Goal: Complete application form

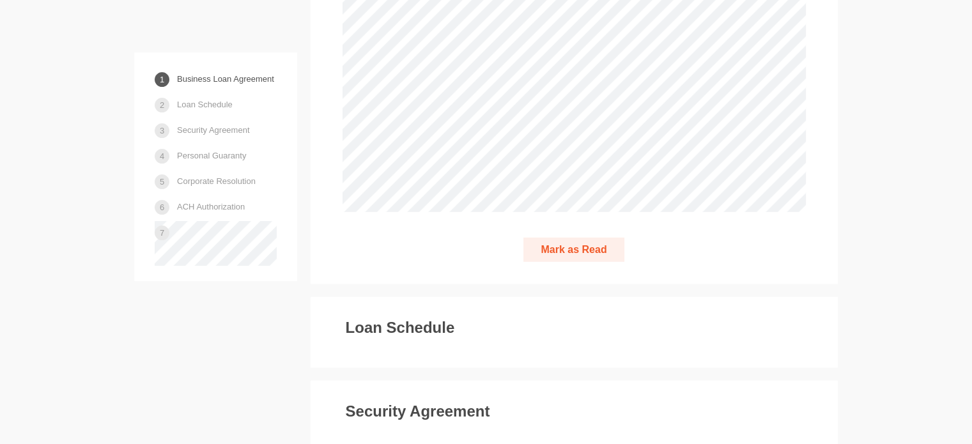
scroll to position [3681, 0]
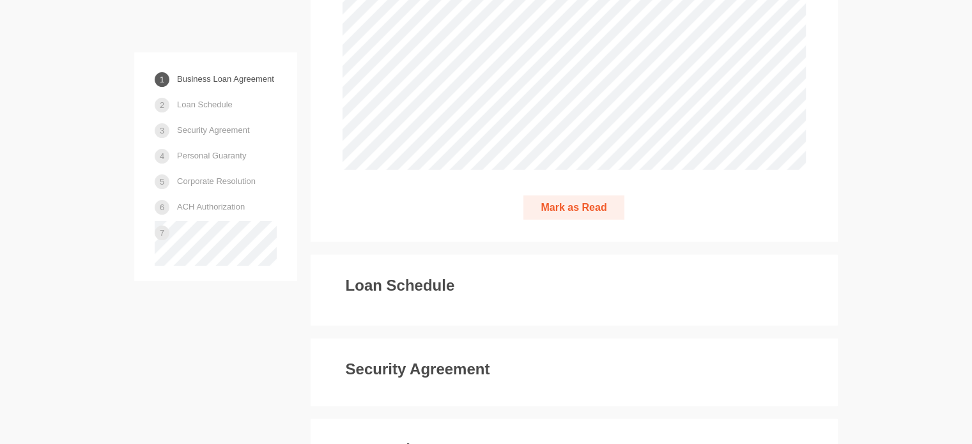
click at [578, 196] on button "Mark as Read" at bounding box center [573, 208] width 100 height 25
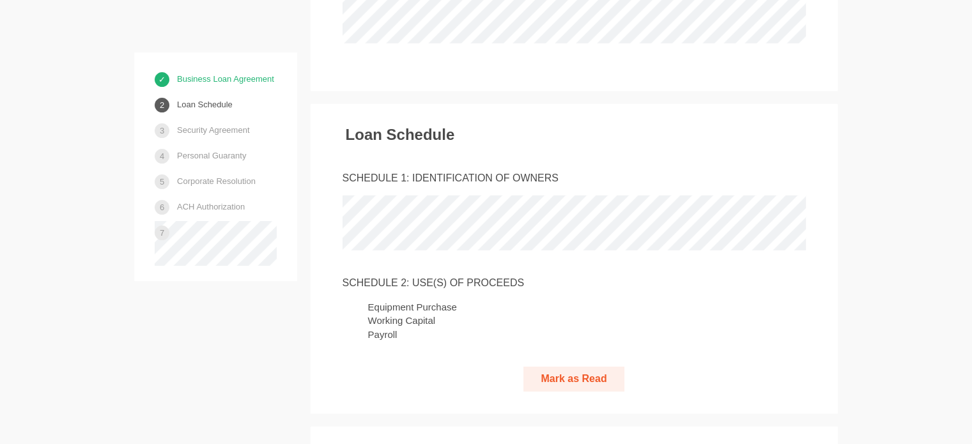
scroll to position [3809, 0]
click at [566, 365] on button "Mark as Read" at bounding box center [573, 377] width 100 height 25
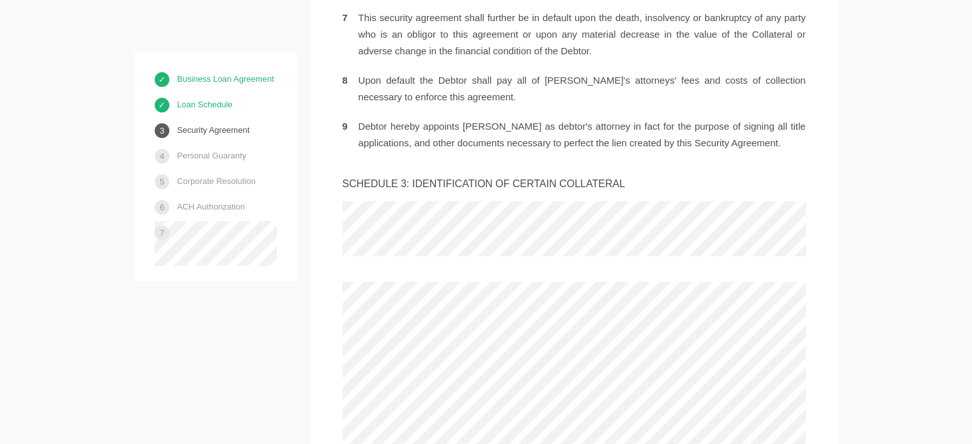
scroll to position [5255, 0]
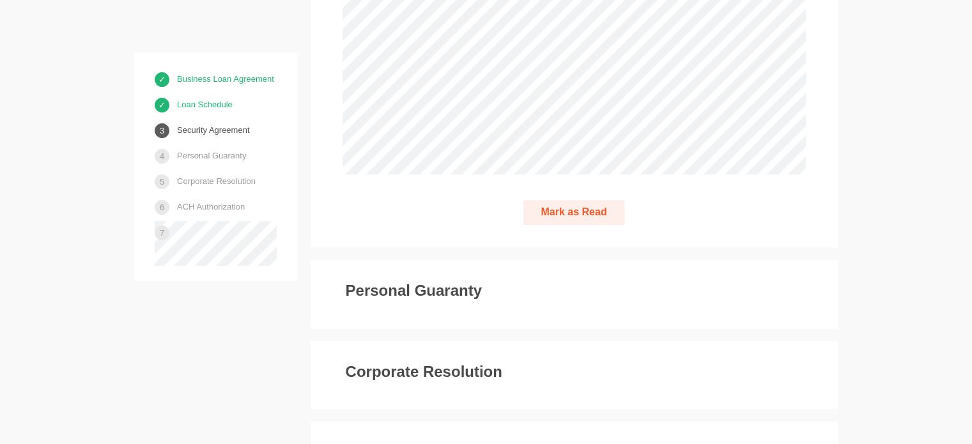
scroll to position [5639, 0]
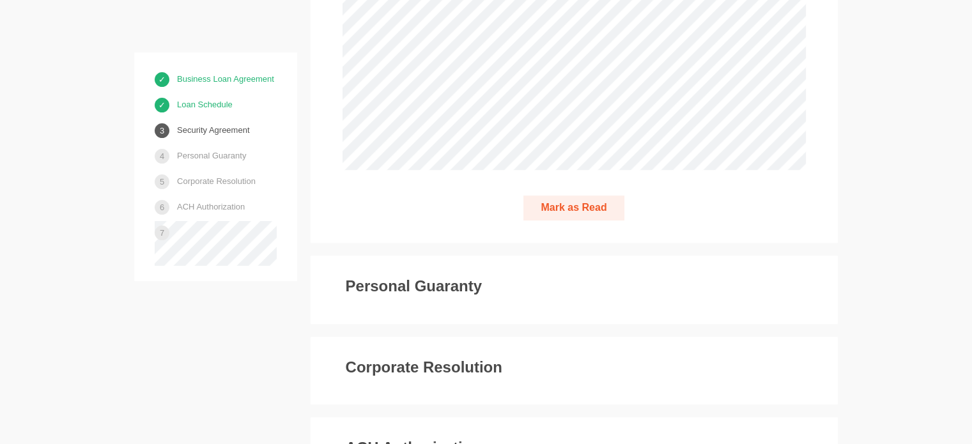
click at [562, 196] on button "Mark as Read" at bounding box center [573, 208] width 100 height 25
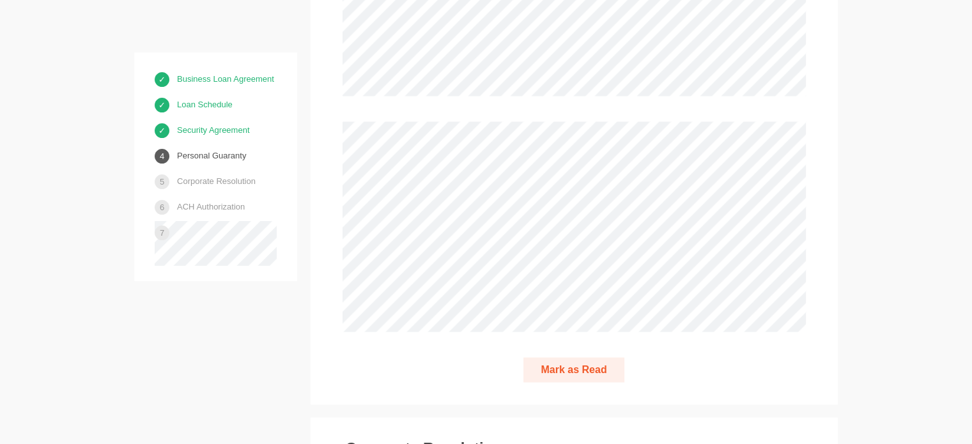
scroll to position [7171, 0]
click at [571, 355] on button "Mark as Read" at bounding box center [573, 367] width 100 height 25
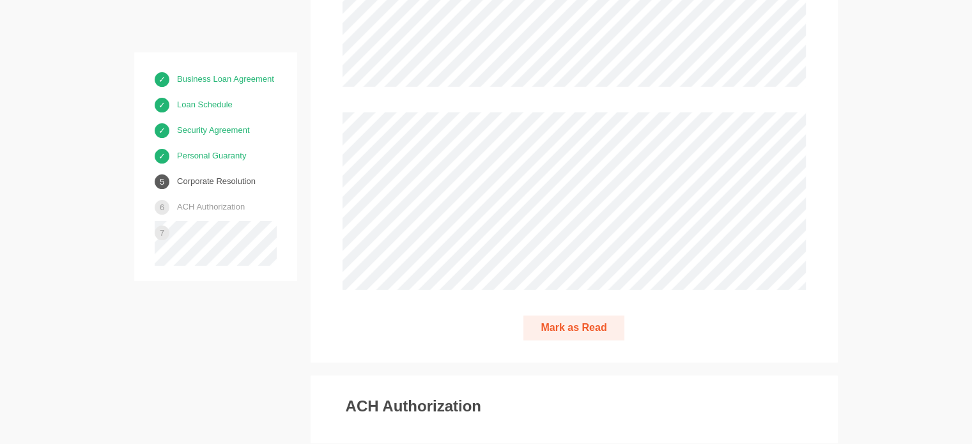
scroll to position [8606, 0]
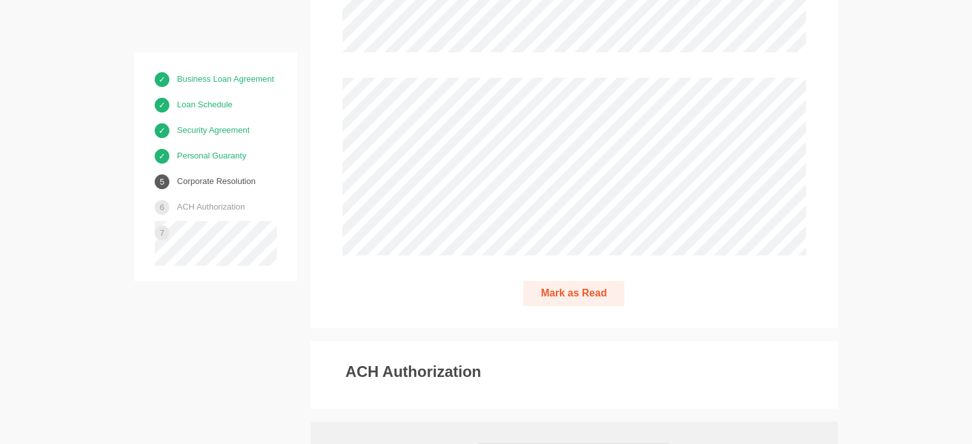
click at [578, 281] on button "Mark as Read" at bounding box center [573, 293] width 100 height 25
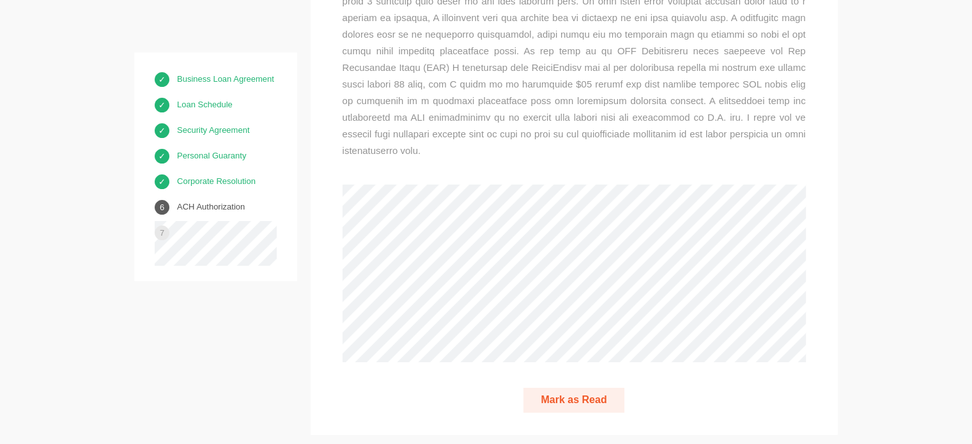
scroll to position [9202, 0]
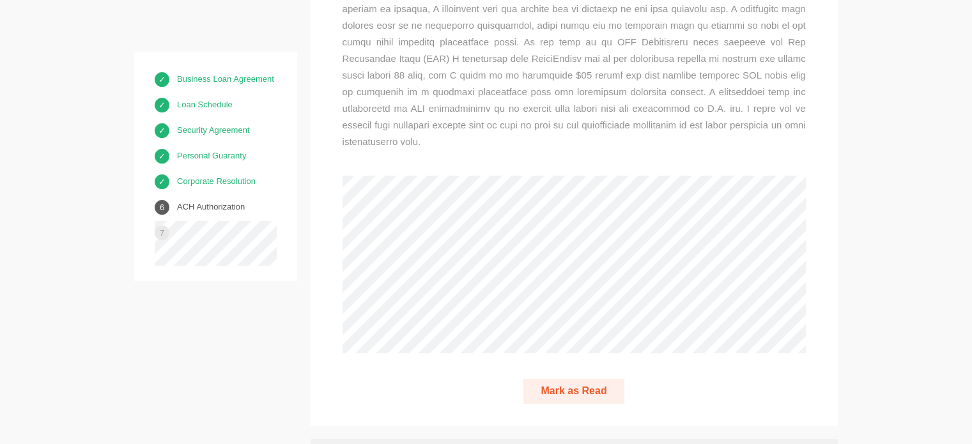
click at [564, 379] on button "Mark as Read" at bounding box center [573, 391] width 100 height 25
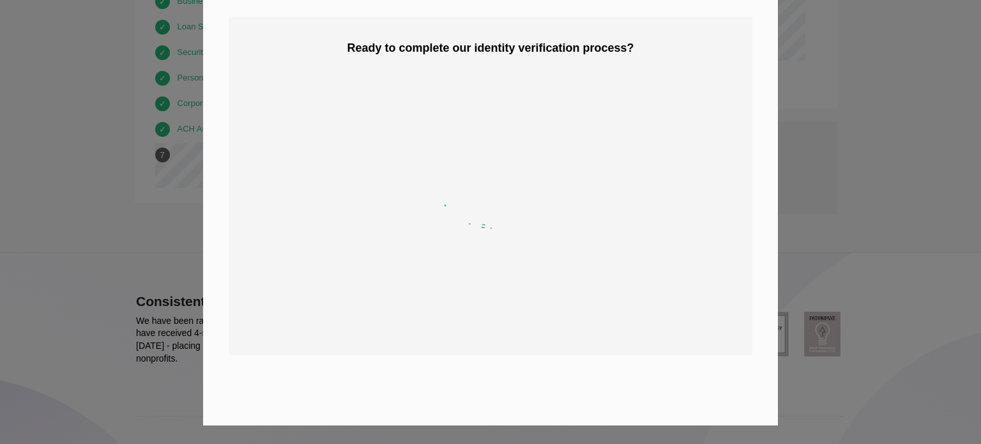
scroll to position [0, 0]
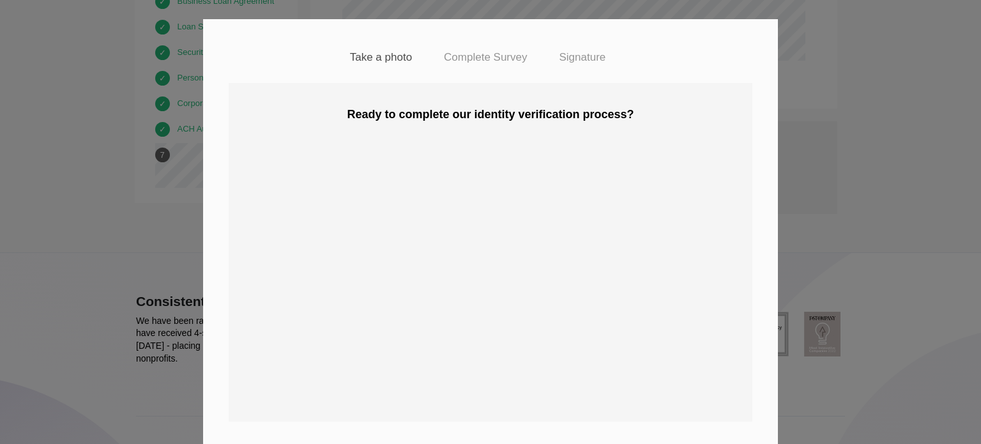
click at [476, 222] on img at bounding box center [491, 256] width 256 height 256
click at [631, 132] on div "Ready to complete our identity verification process? Scan the QR code below to …" at bounding box center [491, 252] width 544 height 313
click at [459, 250] on img at bounding box center [491, 256] width 256 height 256
click at [468, 243] on img at bounding box center [491, 256] width 256 height 256
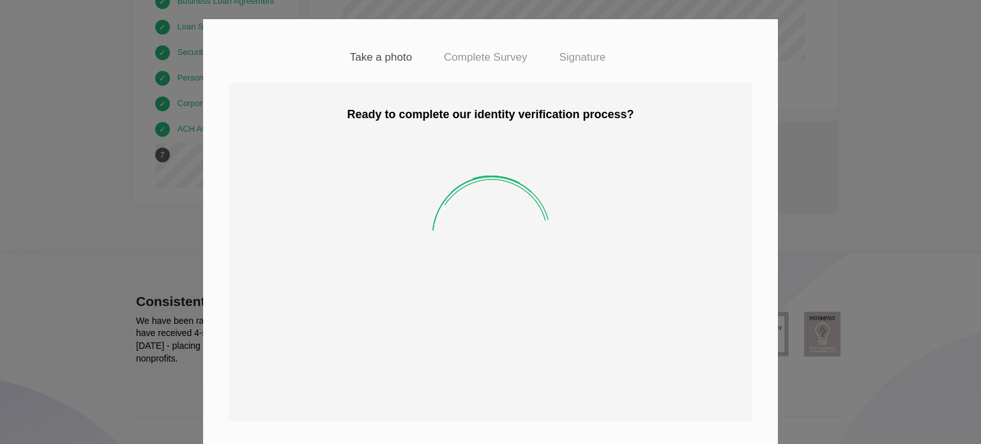
click at [473, 57] on h4 "Complete Survey" at bounding box center [485, 57] width 83 height 13
click at [585, 58] on h4 "Signature" at bounding box center [582, 57] width 47 height 13
click at [258, 280] on div "Ready to complete our identity verification process? Scan the QR code below to …" at bounding box center [491, 252] width 544 height 313
click at [928, 142] on div "Take a photo Complete Survey Signature Ready to complete our identity verificat…" at bounding box center [490, 222] width 981 height 444
click at [896, 127] on div "Take a photo Complete Survey Signature Ready to complete our identity verificat…" at bounding box center [490, 222] width 981 height 444
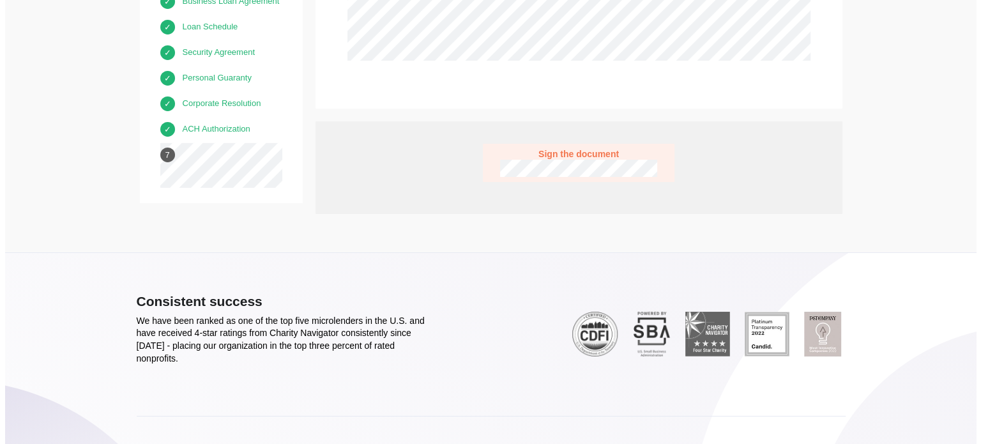
scroll to position [9367, 0]
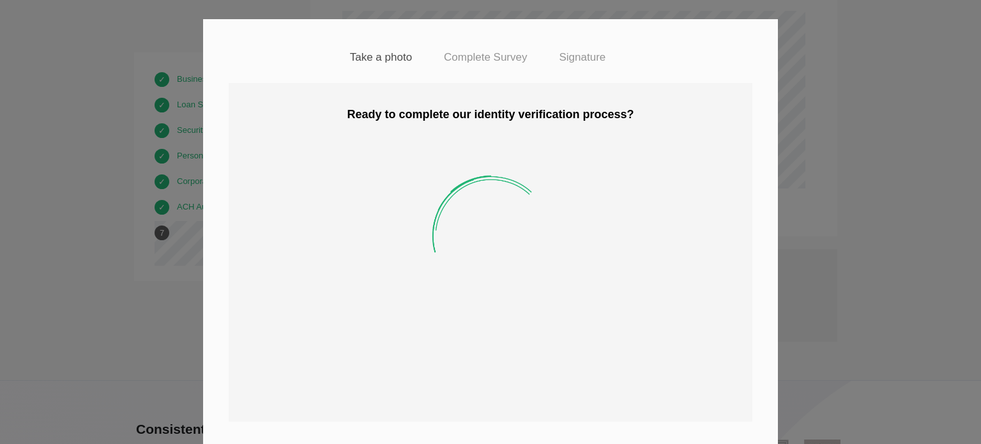
click at [517, 117] on h4 "Ready to complete our identity verification process?" at bounding box center [491, 115] width 544 height 13
click at [371, 58] on h4 "Take a photo" at bounding box center [381, 57] width 62 height 13
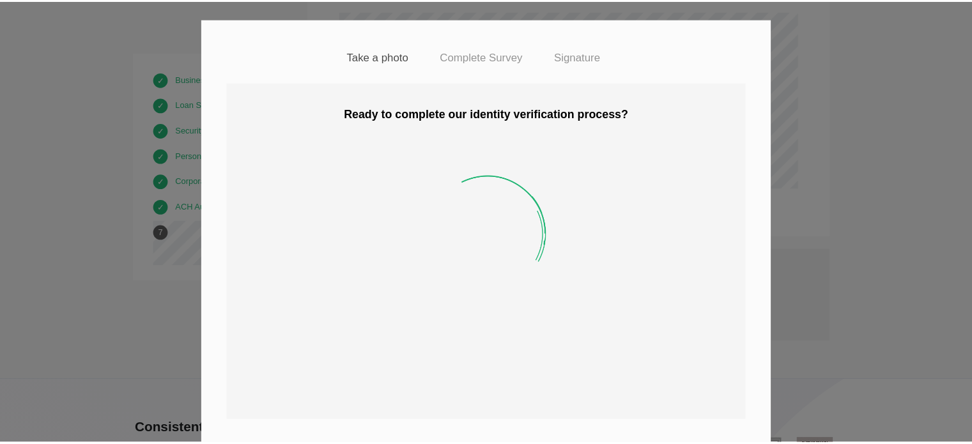
scroll to position [0, 0]
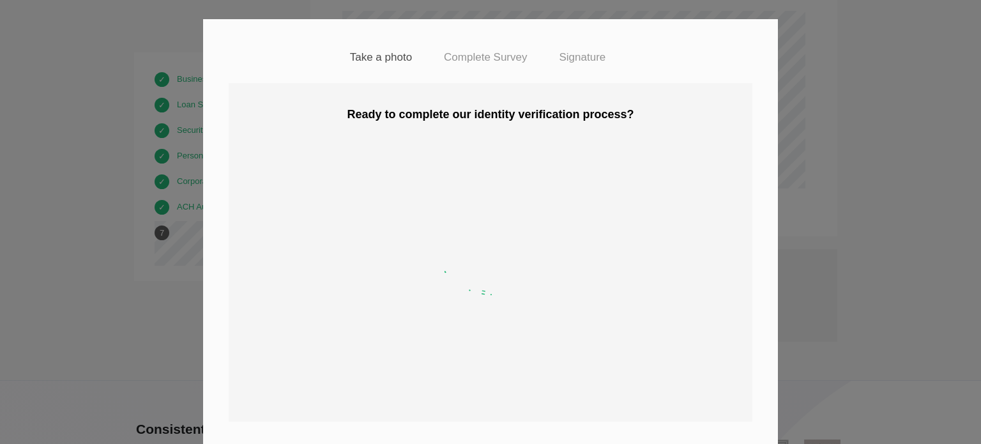
click at [728, 57] on div "Take a photo Complete Survey Signature" at bounding box center [490, 51] width 575 height 64
click at [883, 146] on div "Take a photo Complete Survey Signature Ready to complete our identity verificat…" at bounding box center [490, 222] width 981 height 444
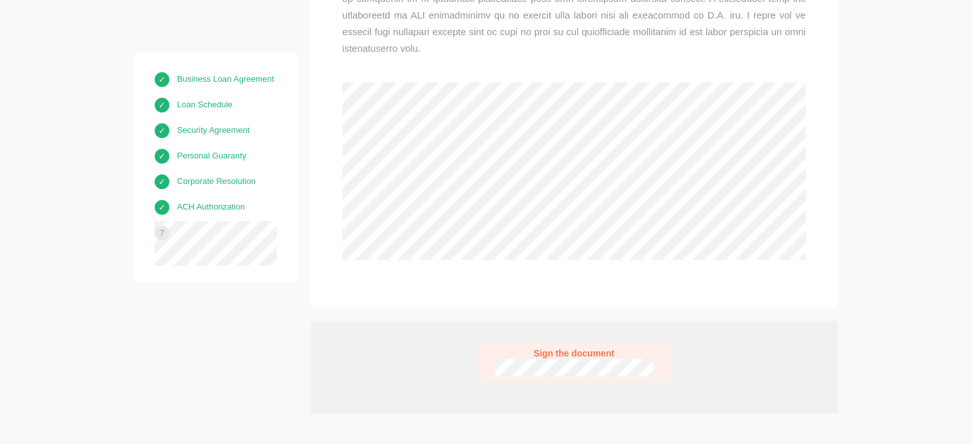
scroll to position [9303, 0]
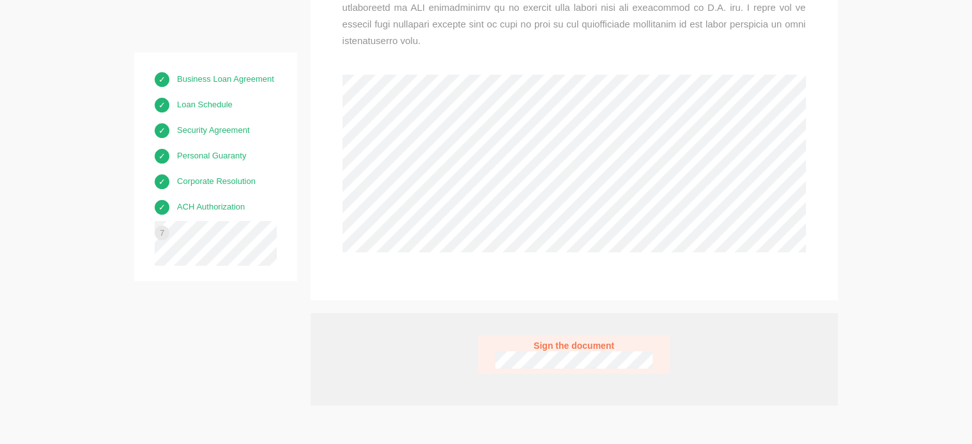
drag, startPoint x: 615, startPoint y: 281, endPoint x: 409, endPoint y: 291, distance: 206.6
click at [409, 335] on div "Sign the document Take a photo Complete Survey Signature Ready to complete our …" at bounding box center [573, 354] width 473 height 38
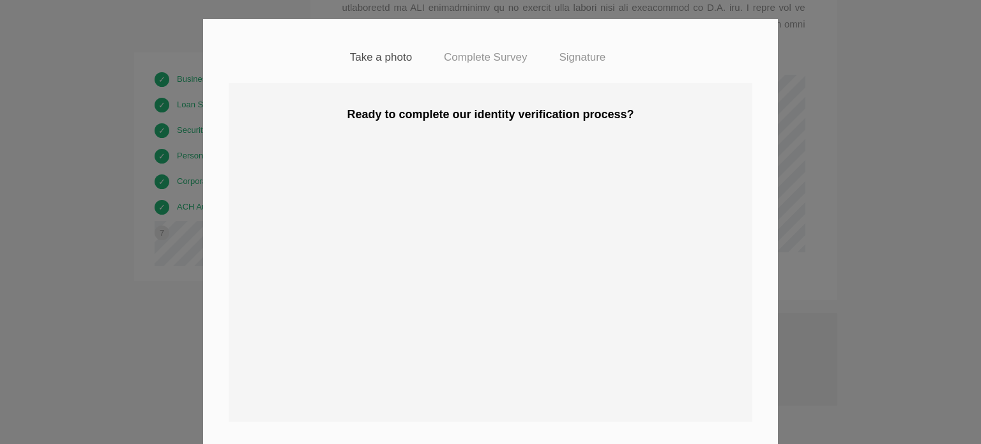
click at [839, 160] on div "Take a photo Complete Survey Signature Ready to complete our identity verificat…" at bounding box center [490, 222] width 981 height 444
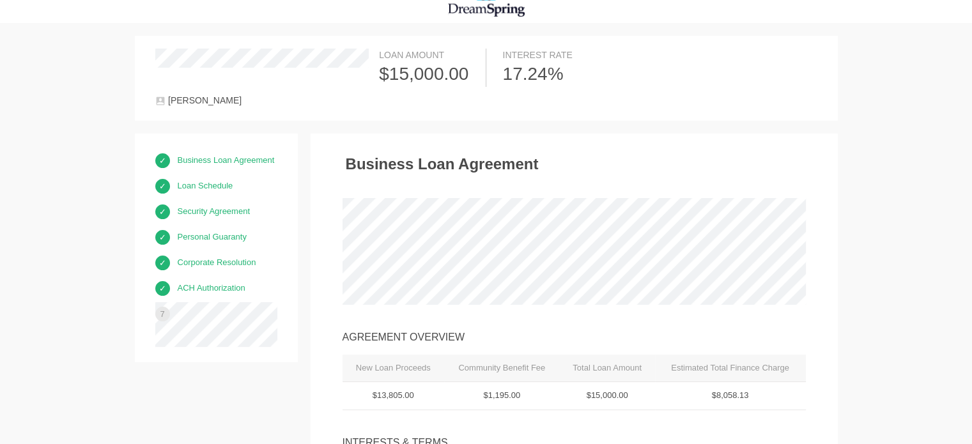
scroll to position [0, 0]
